Goal: Use online tool/utility: Utilize a website feature to perform a specific function

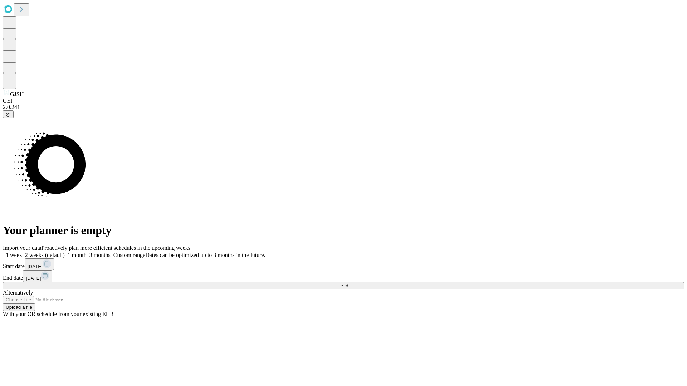
click at [349, 283] on span "Fetch" at bounding box center [343, 285] width 12 height 5
